Goal: Task Accomplishment & Management: Manage account settings

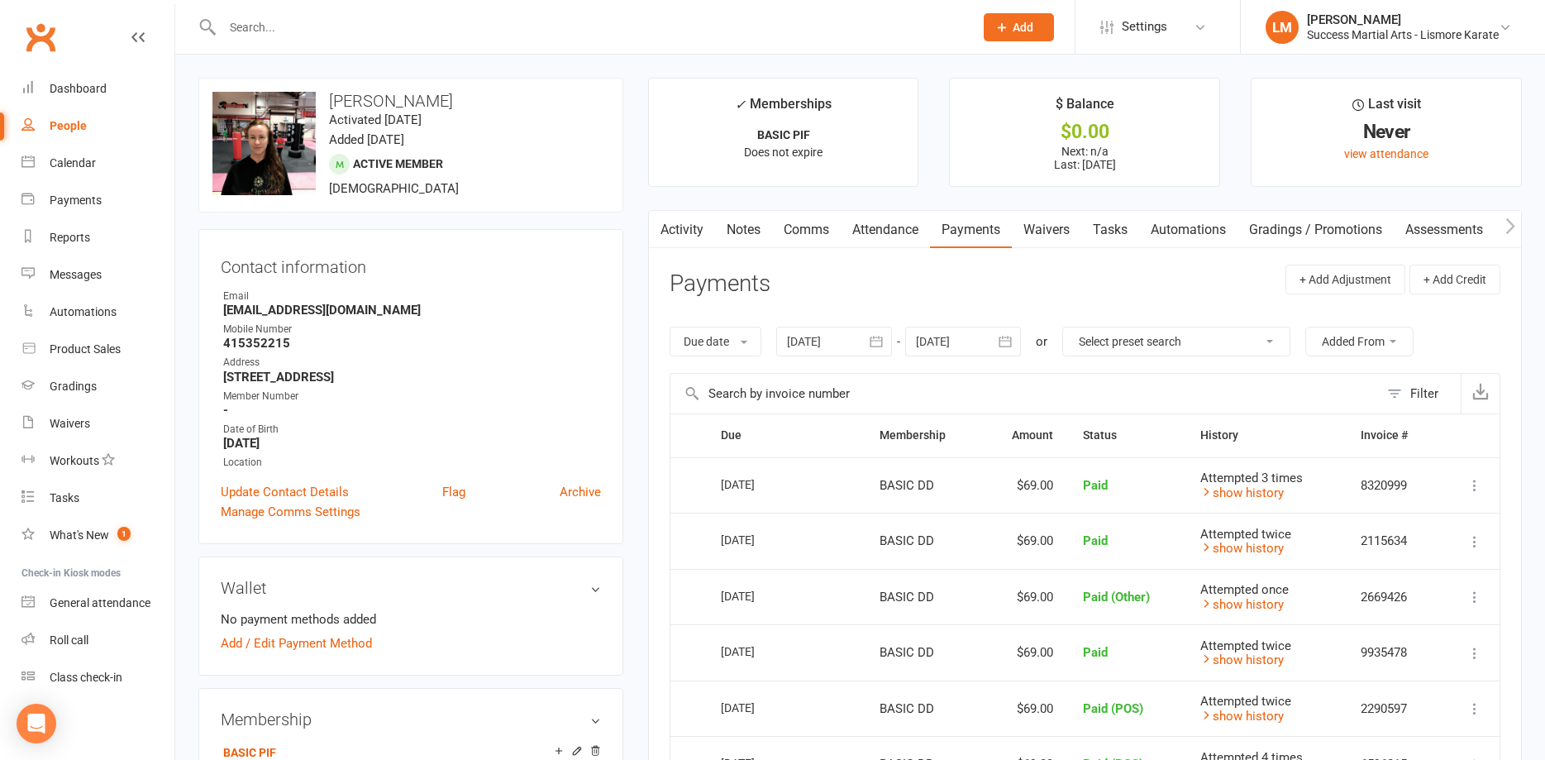
click at [316, 26] on input "text" at bounding box center [589, 27] width 745 height 23
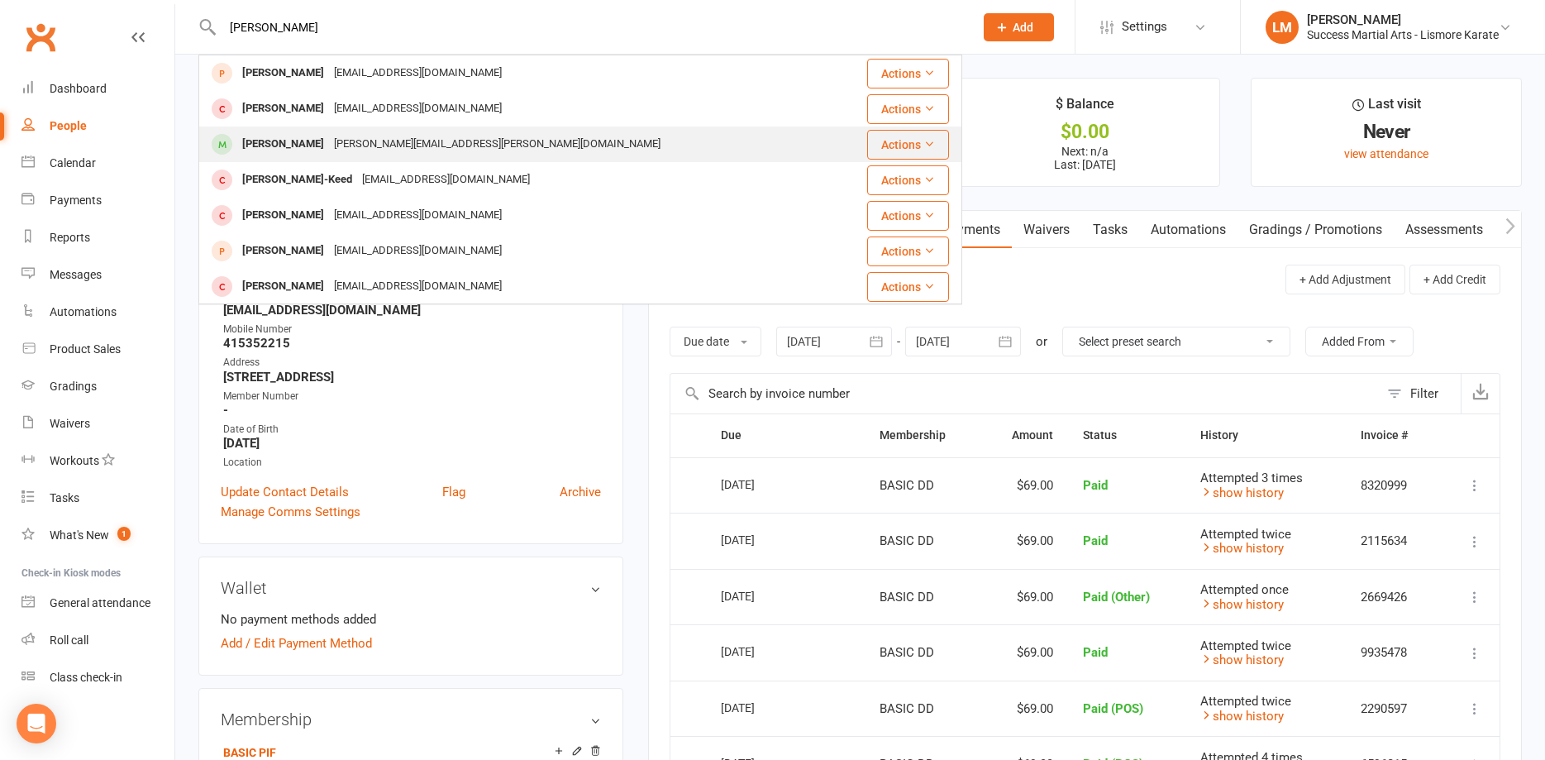
type input "[PERSON_NAME]"
click at [289, 145] on div "[PERSON_NAME]" at bounding box center [283, 144] width 92 height 24
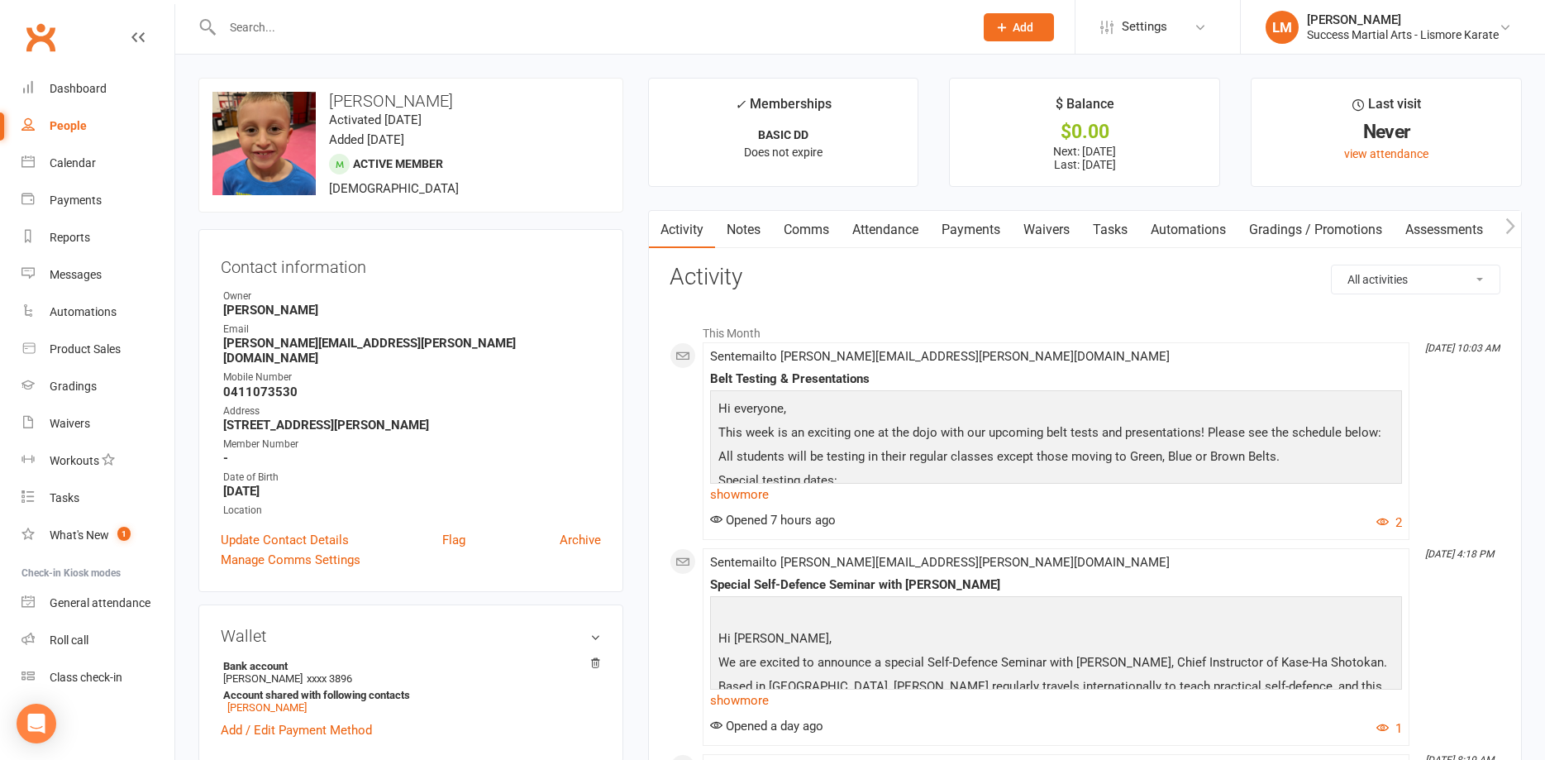
click at [980, 231] on link "Payments" at bounding box center [971, 230] width 82 height 38
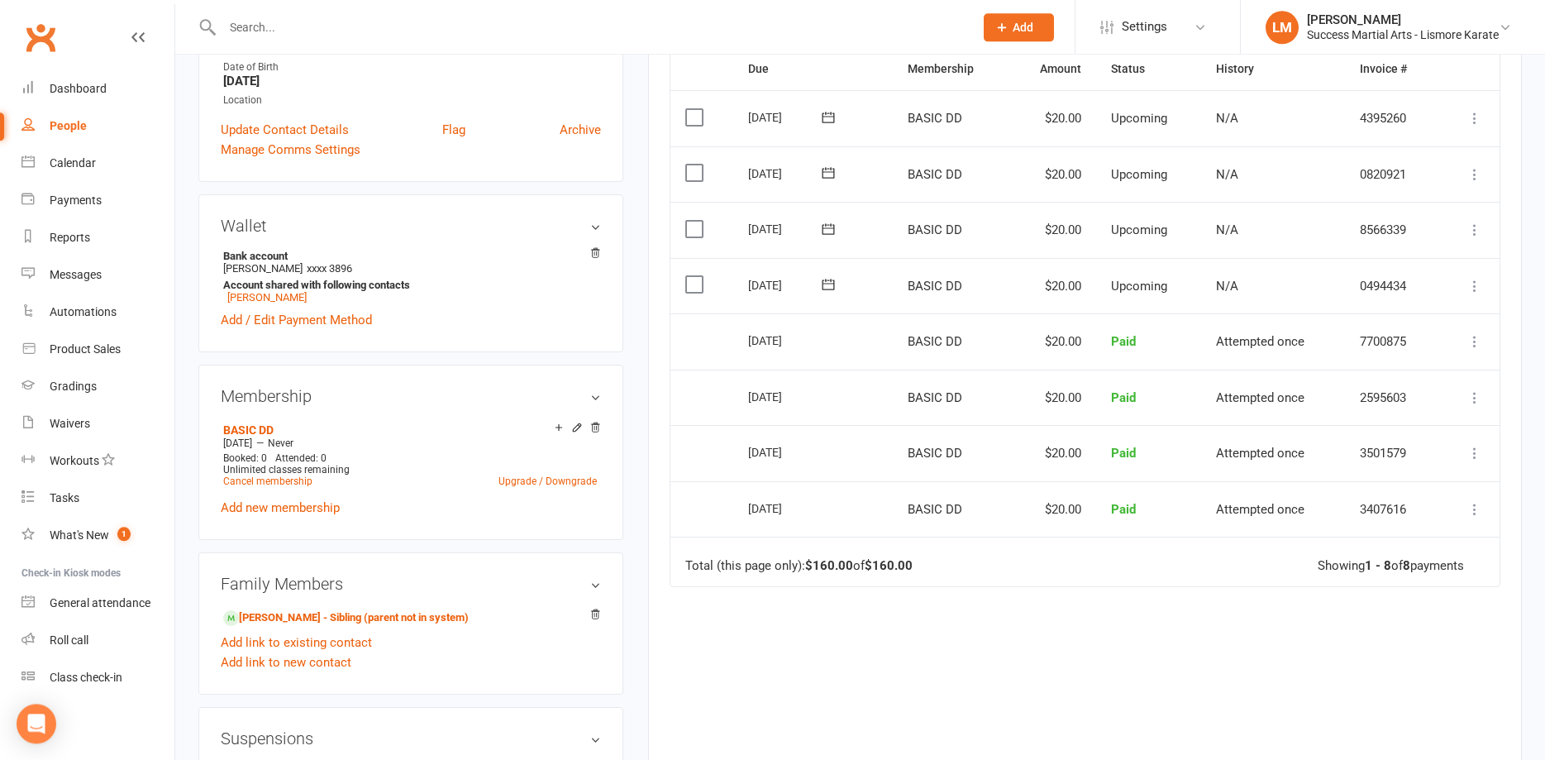
scroll to position [422, 0]
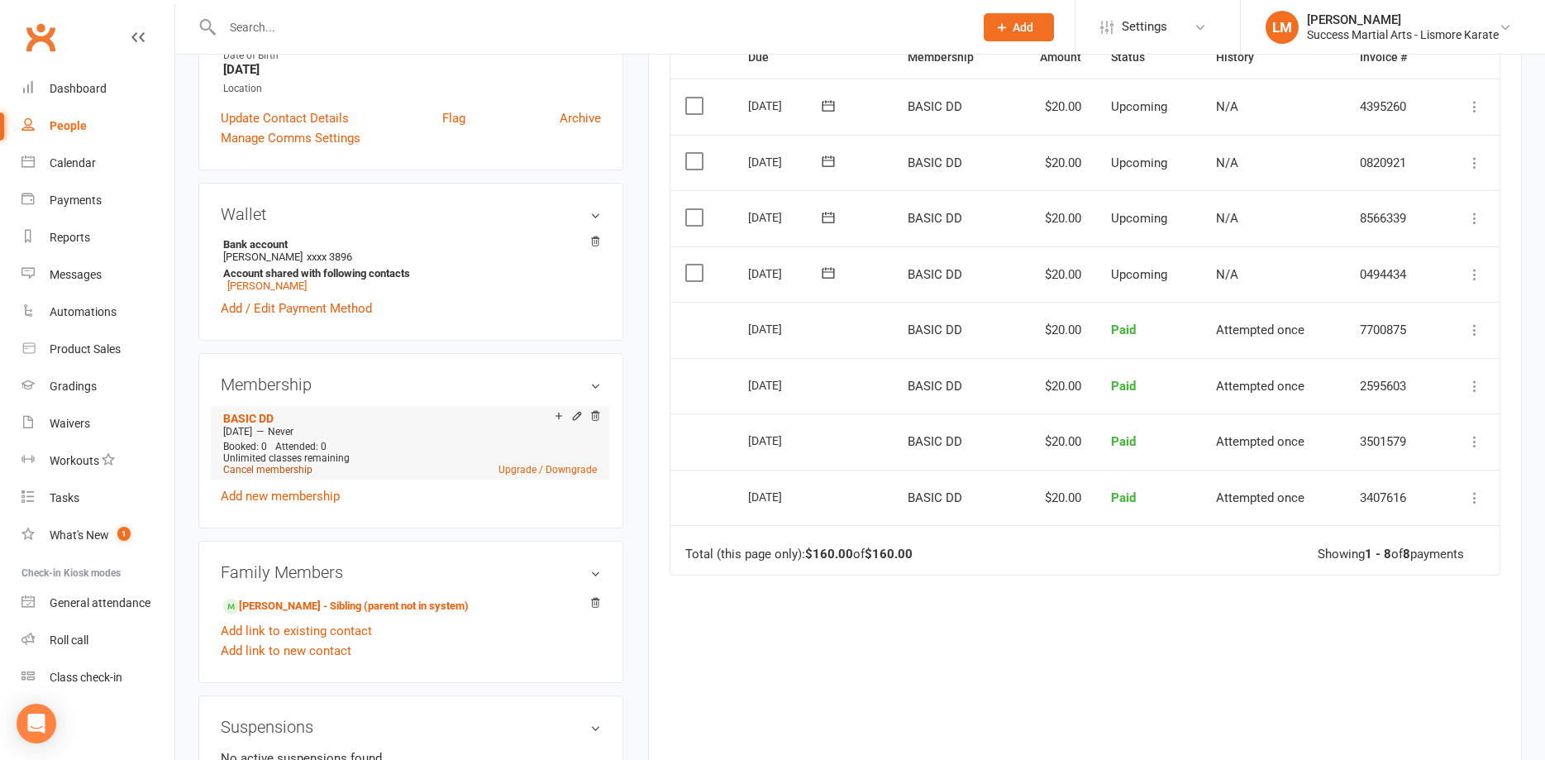
click at [253, 464] on link "Cancel membership" at bounding box center [267, 470] width 89 height 12
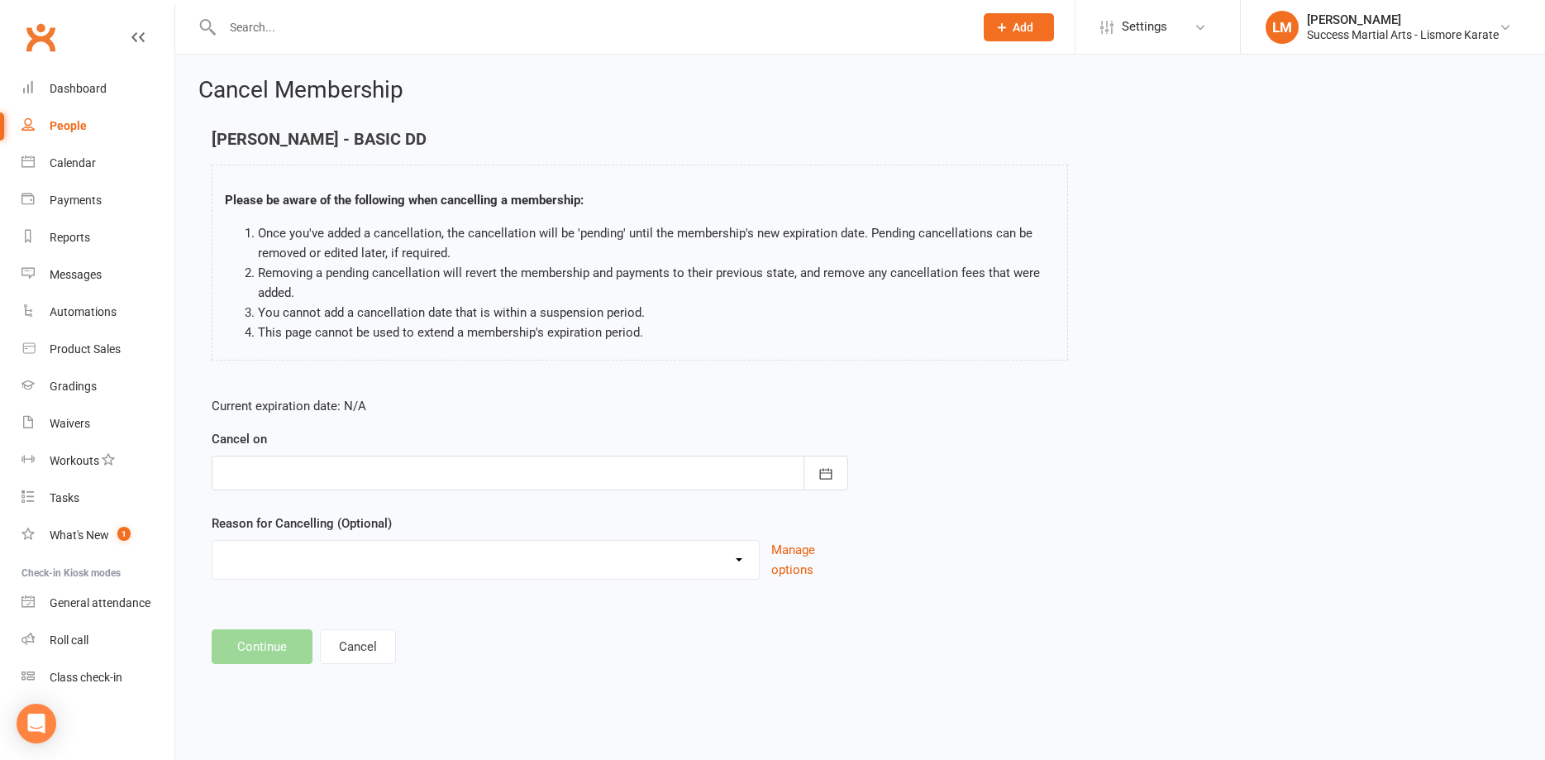
click at [263, 471] on div at bounding box center [530, 473] width 637 height 35
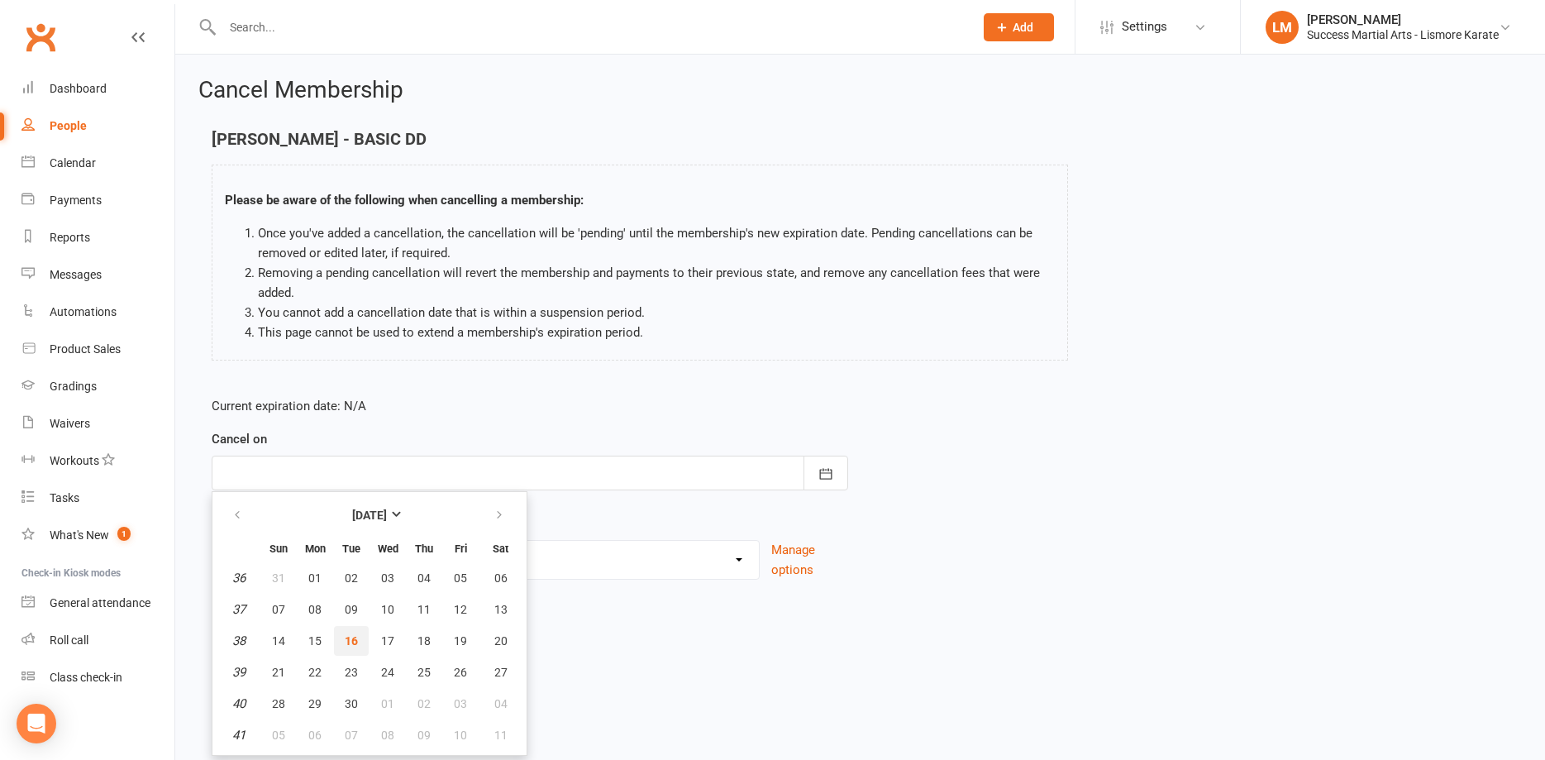
click at [347, 642] on span "16" at bounding box center [351, 640] width 13 height 13
type input "[DATE]"
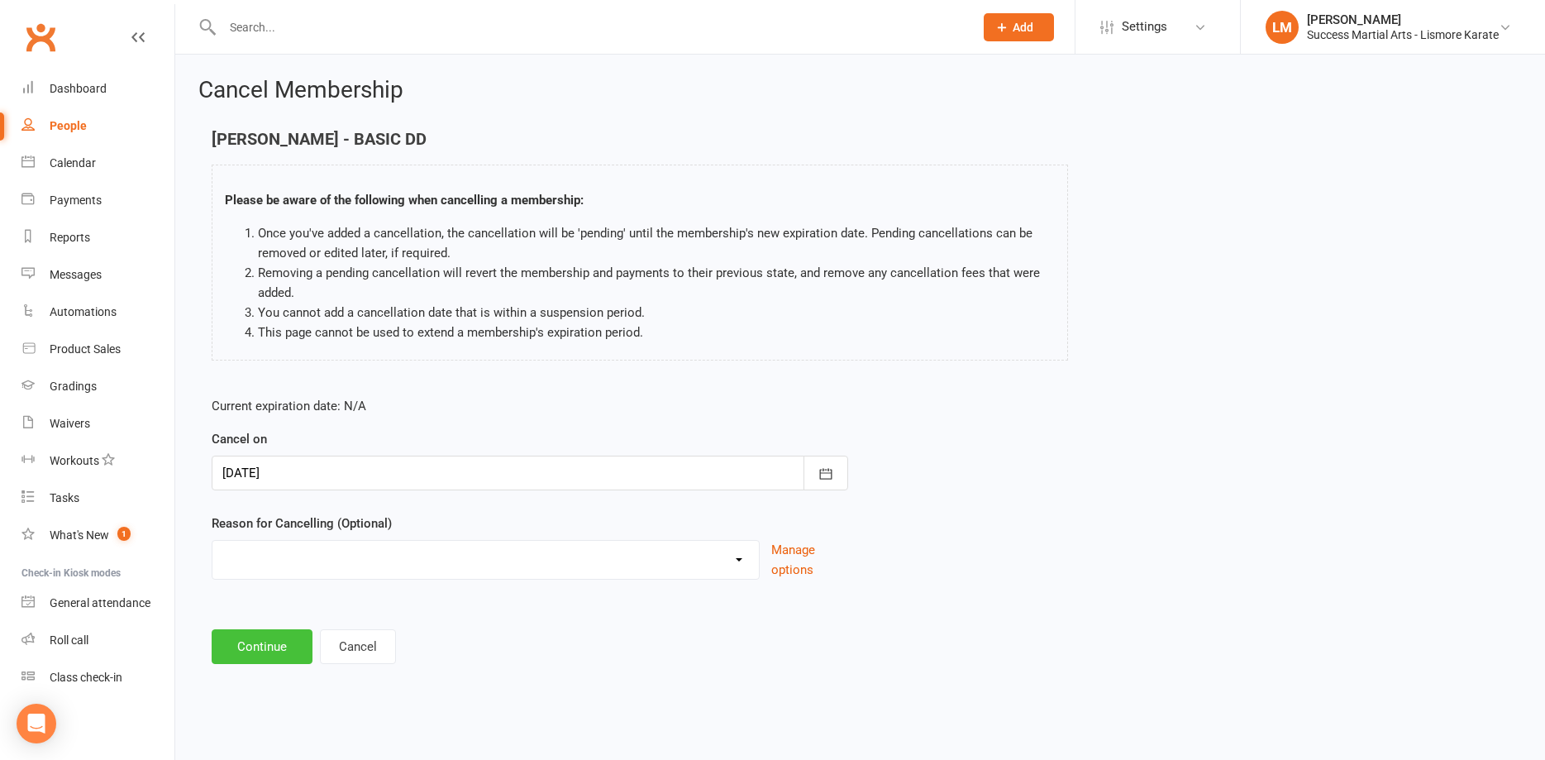
click at [246, 644] on button "Continue" at bounding box center [262, 646] width 101 height 35
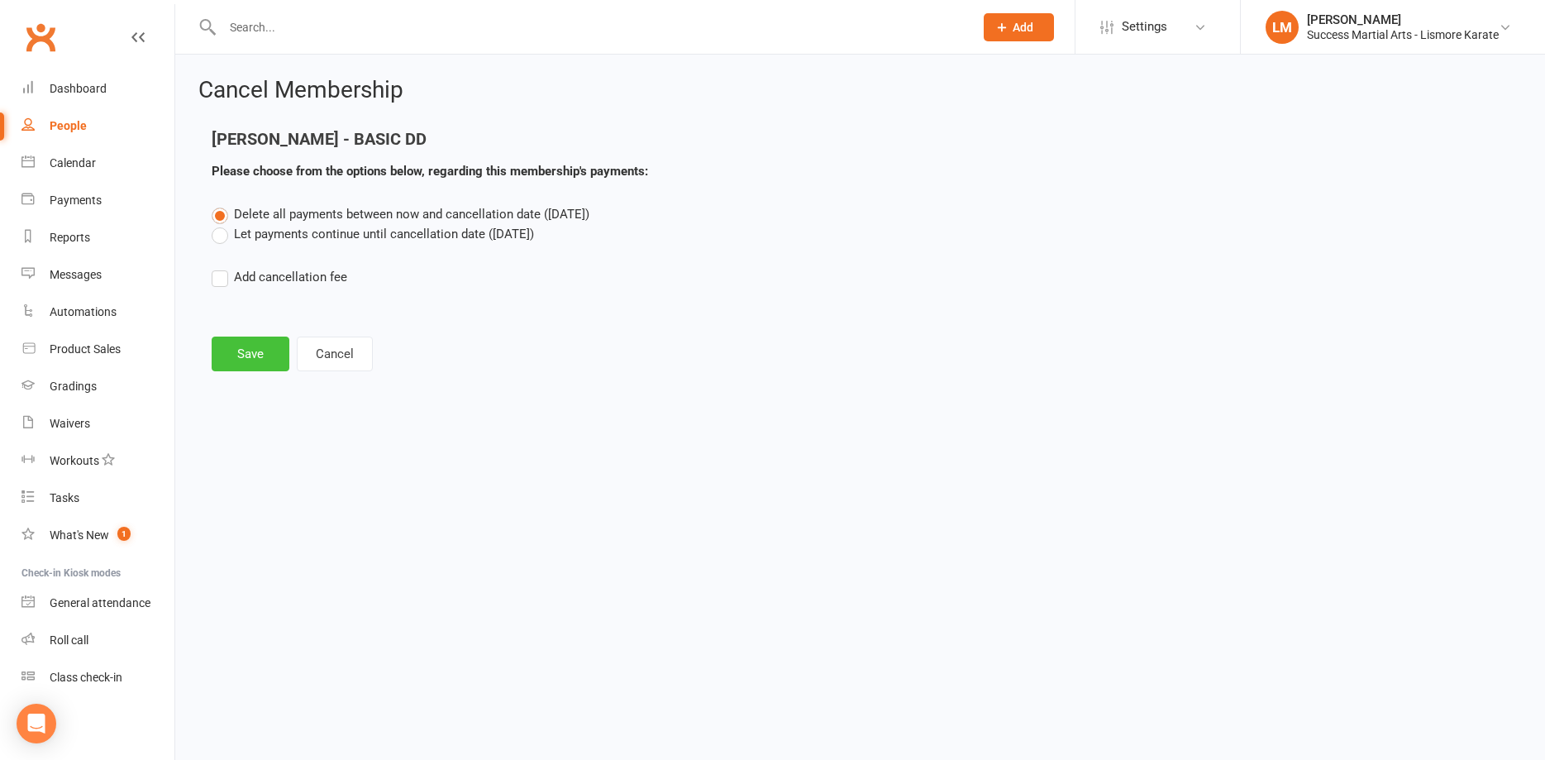
click at [244, 366] on button "Save" at bounding box center [251, 354] width 78 height 35
